Goal: Transaction & Acquisition: Purchase product/service

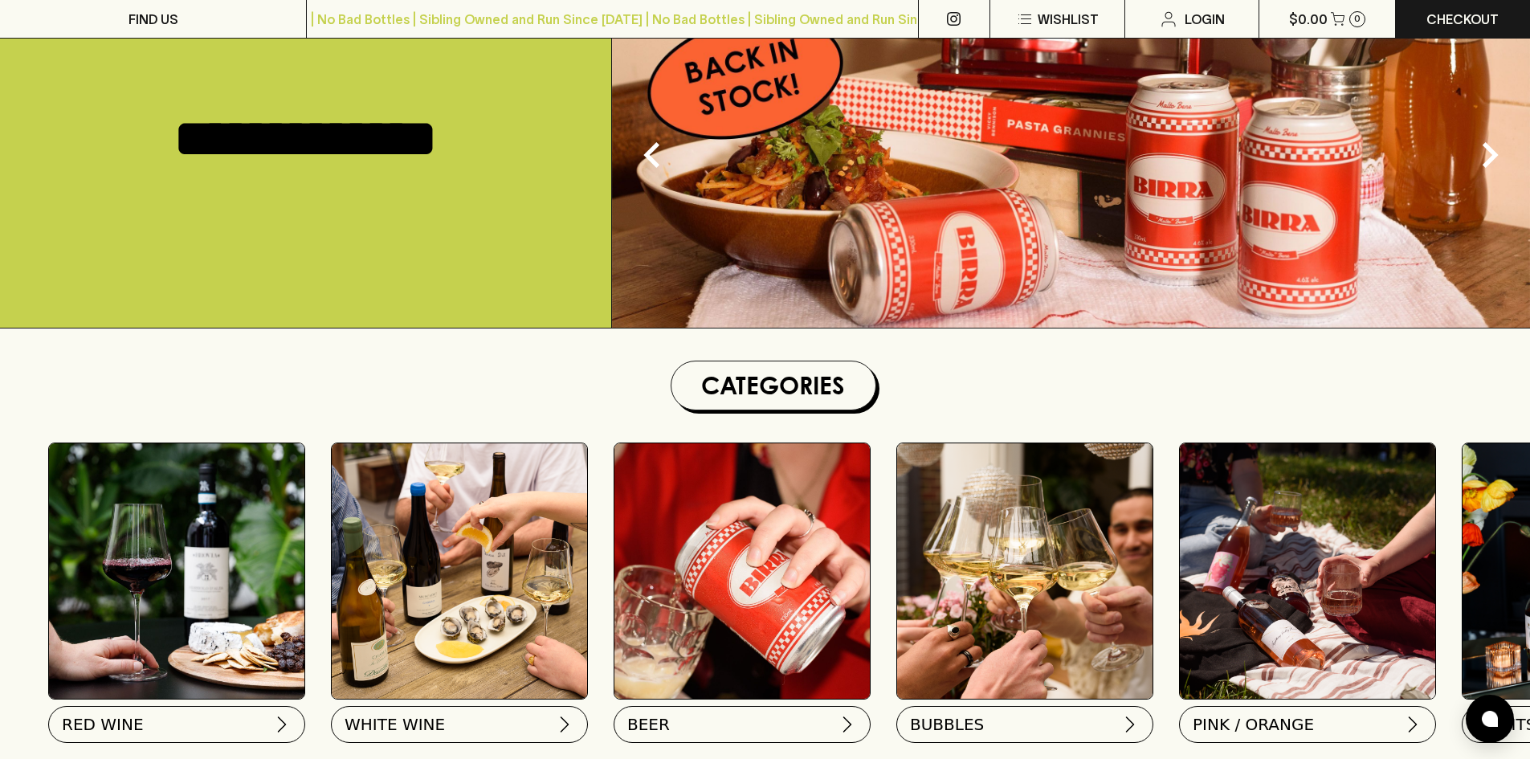
scroll to position [402, 0]
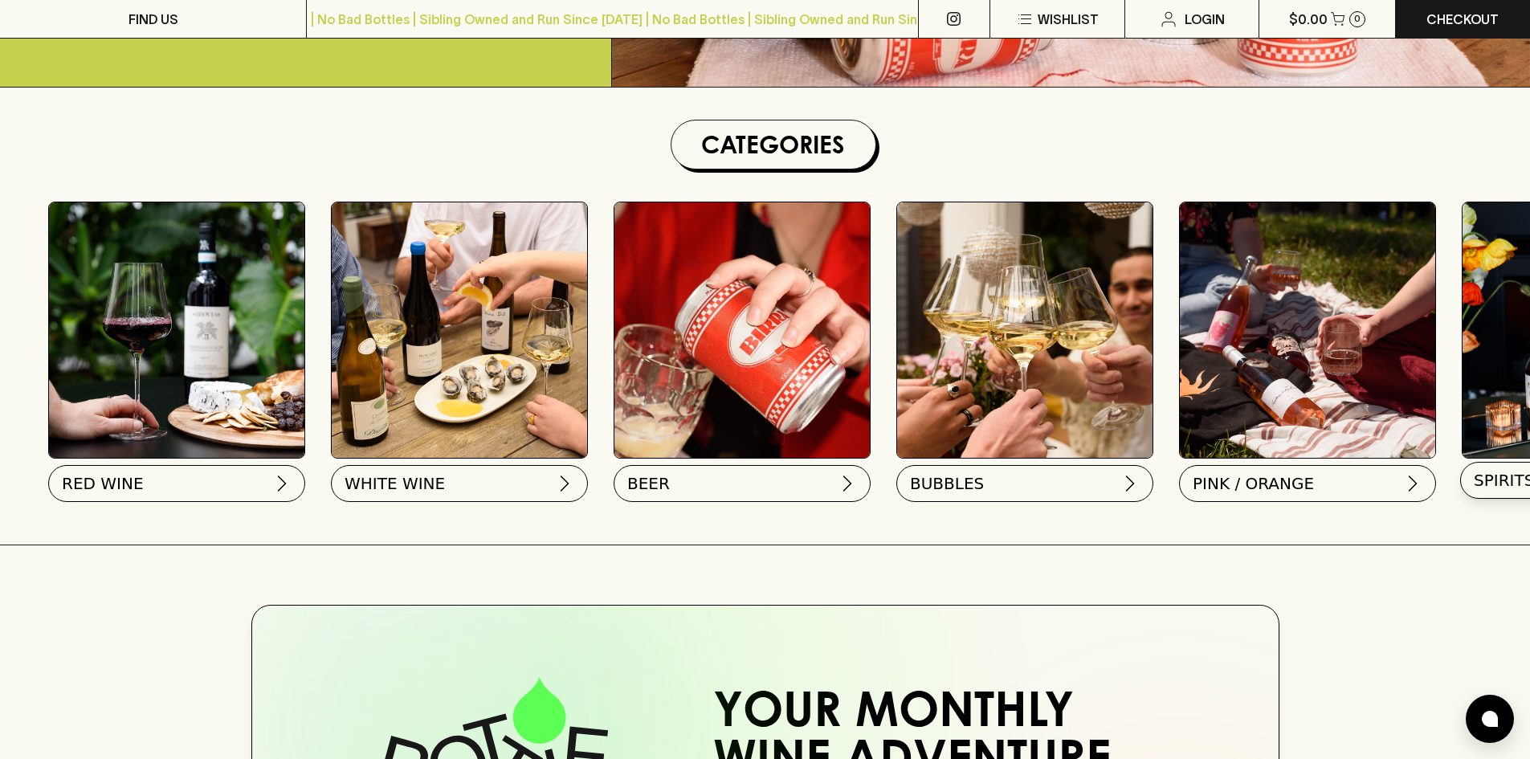
click at [1509, 474] on span "SPIRITS" at bounding box center [1504, 480] width 60 height 22
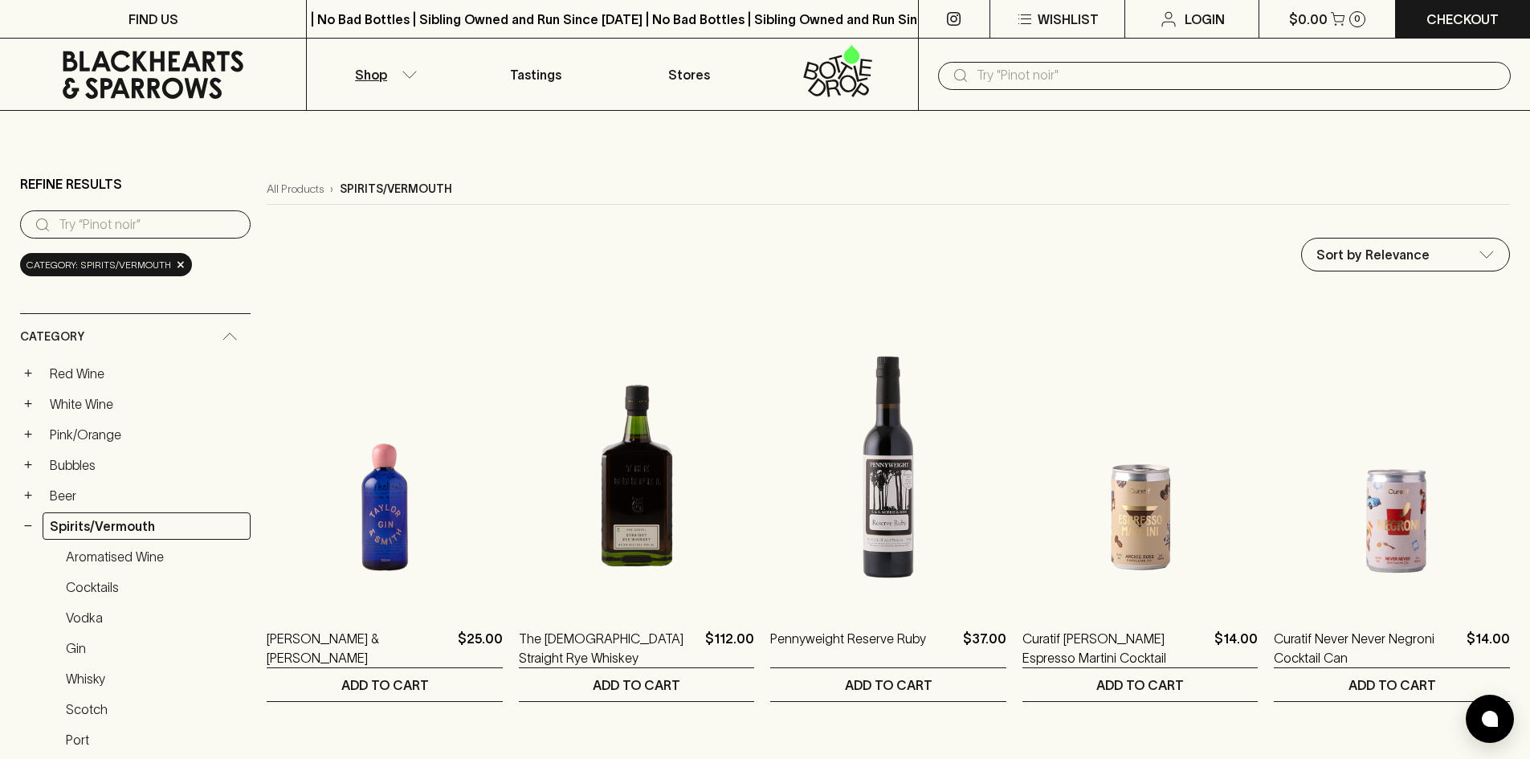
click at [1006, 80] on input "text" at bounding box center [1237, 76] width 521 height 26
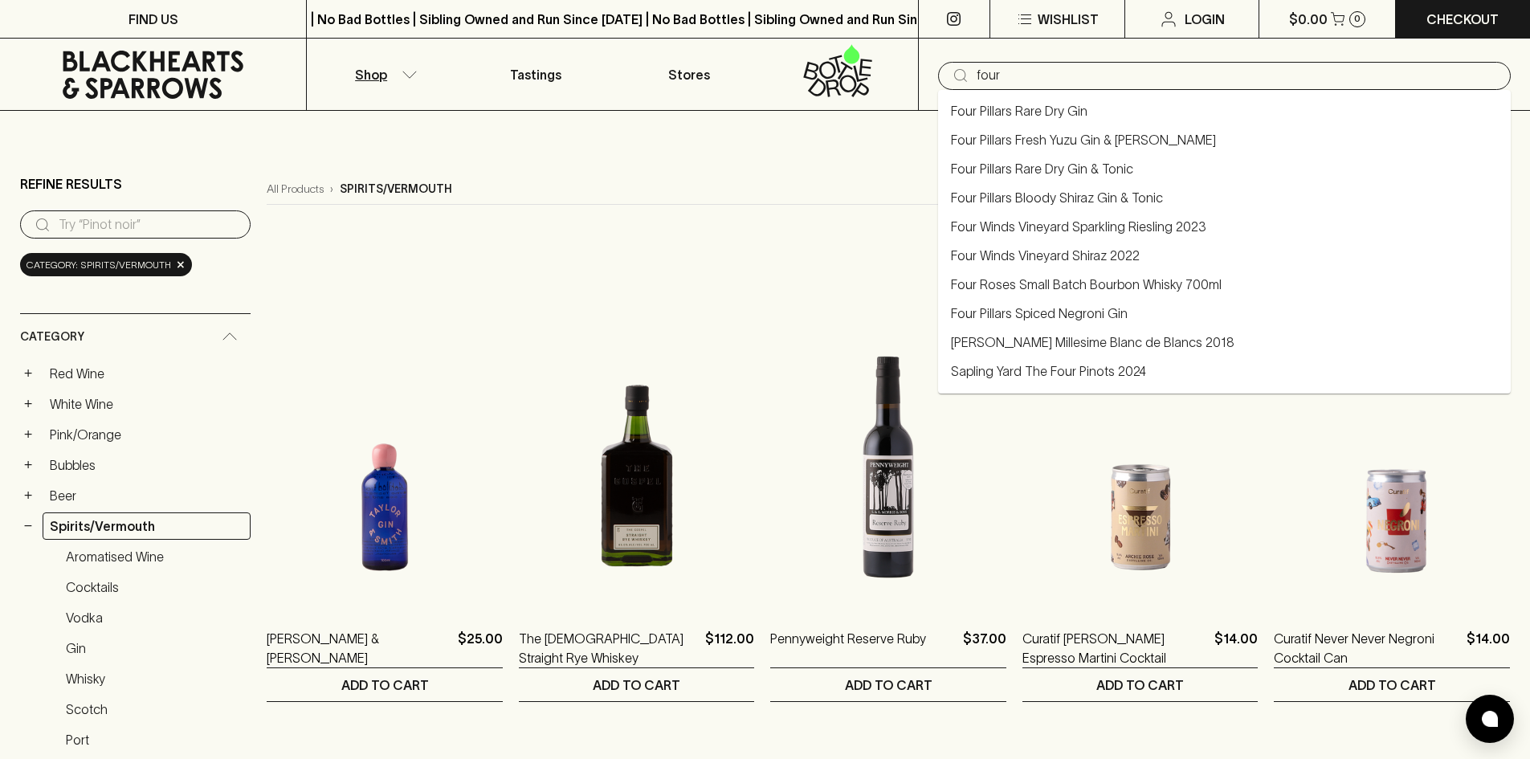
click at [1021, 112] on link "Four Pillars Rare Dry Gin" at bounding box center [1019, 110] width 137 height 19
type input "Four Pillars Rare Dry Gin"
